Goal: Task Accomplishment & Management: Manage account settings

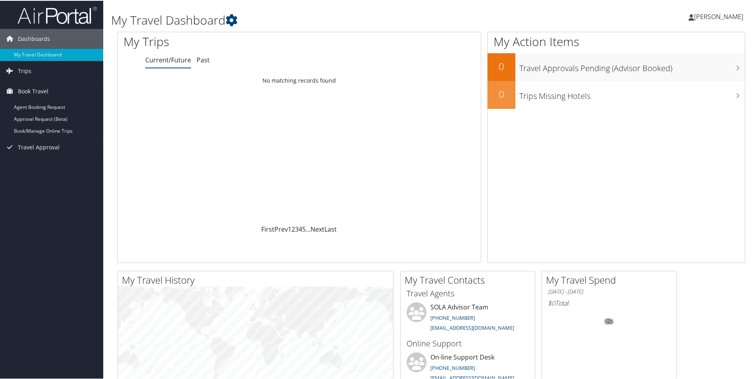
click at [720, 16] on span "[PERSON_NAME]" at bounding box center [718, 16] width 49 height 9
click at [702, 71] on link "View Travel Profile" at bounding box center [697, 70] width 89 height 13
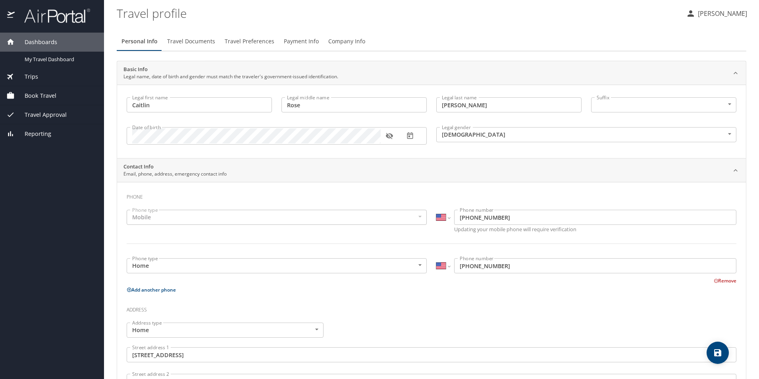
select select "US"
click at [345, 42] on span "Company Info" at bounding box center [346, 42] width 37 height 10
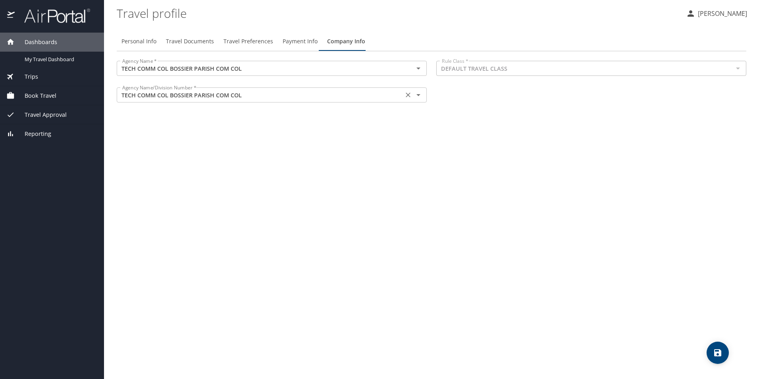
click at [407, 101] on div "TECH COMM COL BOSSIER PARISH COM COL Agency Name/Division Number *" at bounding box center [272, 94] width 310 height 15
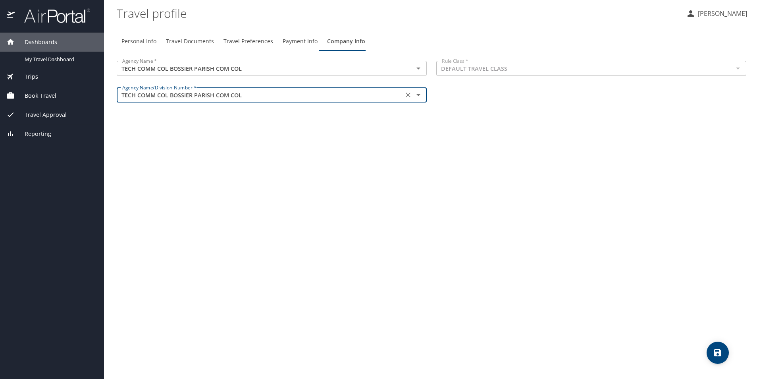
click at [418, 96] on icon "Open" at bounding box center [419, 95] width 10 height 10
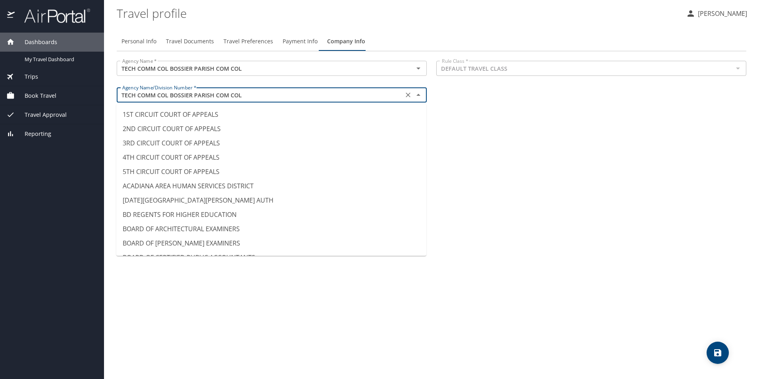
scroll to position [6156, 0]
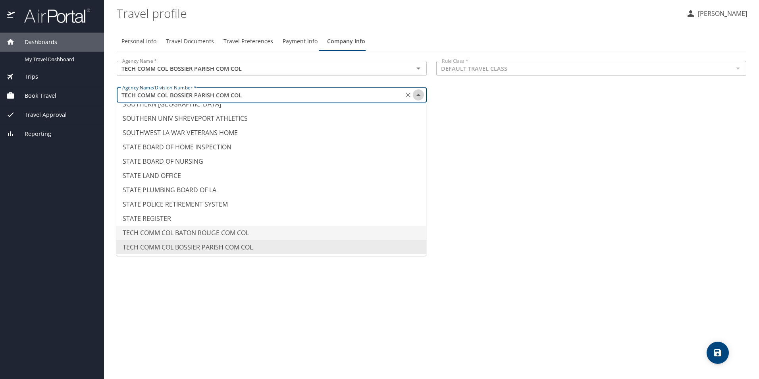
click at [423, 96] on icon "Close" at bounding box center [419, 95] width 10 height 10
